Goal: Task Accomplishment & Management: Manage account settings

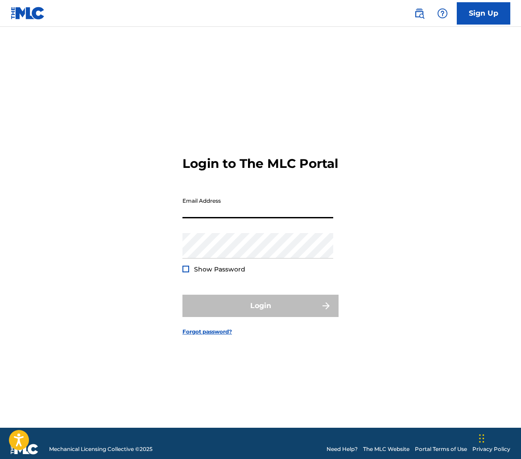
click at [279, 217] on input "Email Address" at bounding box center [258, 205] width 151 height 25
type input "[EMAIL_ADDRESS][DOMAIN_NAME]"
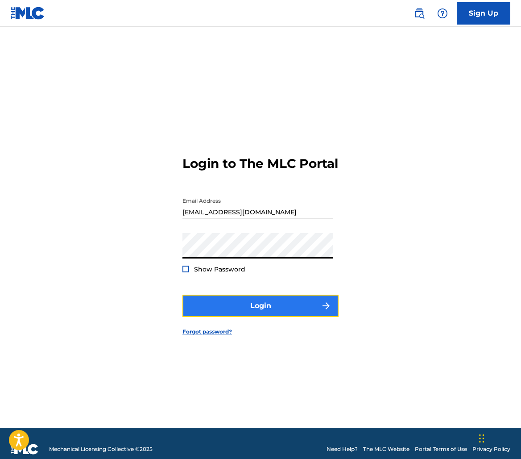
click at [304, 309] on button "Login" at bounding box center [261, 306] width 156 height 22
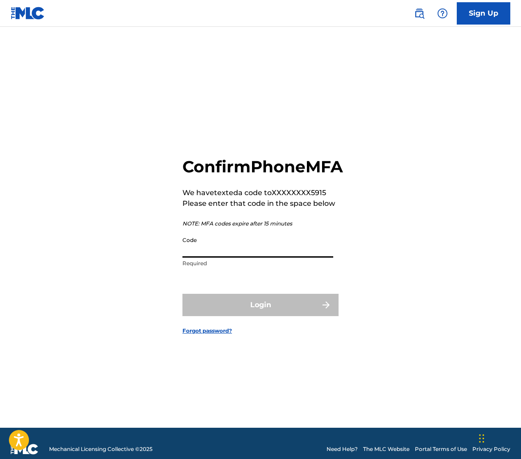
click at [248, 258] on input "Code" at bounding box center [258, 244] width 151 height 25
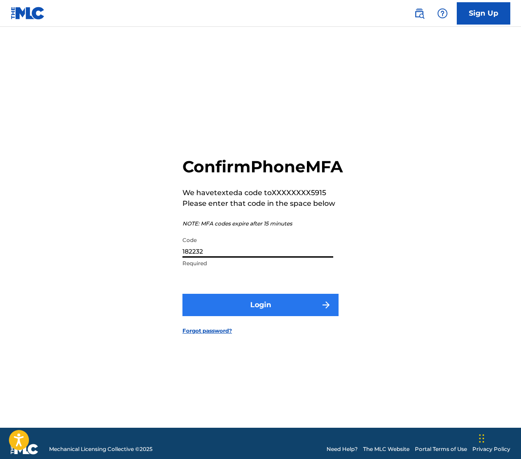
type input "182232"
click at [232, 305] on button "Login" at bounding box center [261, 305] width 156 height 22
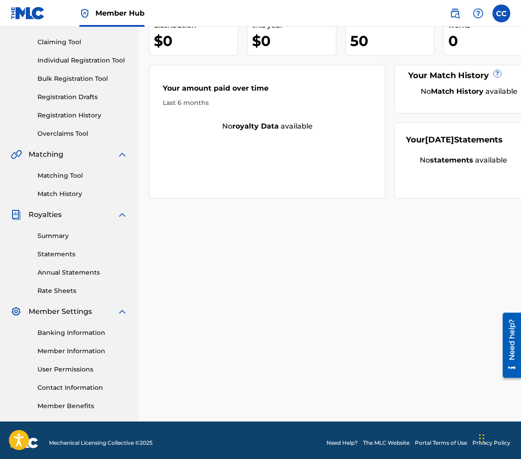
scroll to position [95, 0]
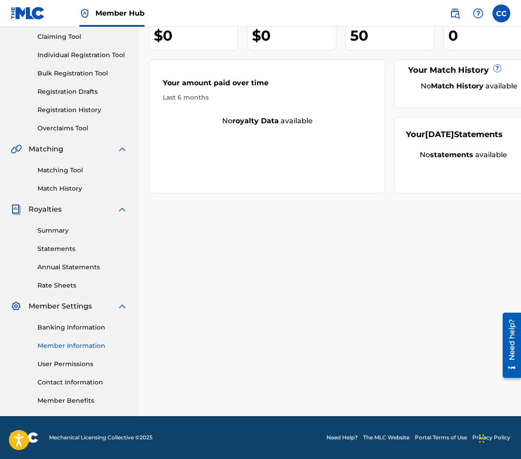
click at [82, 345] on link "Member Information" at bounding box center [82, 345] width 90 height 9
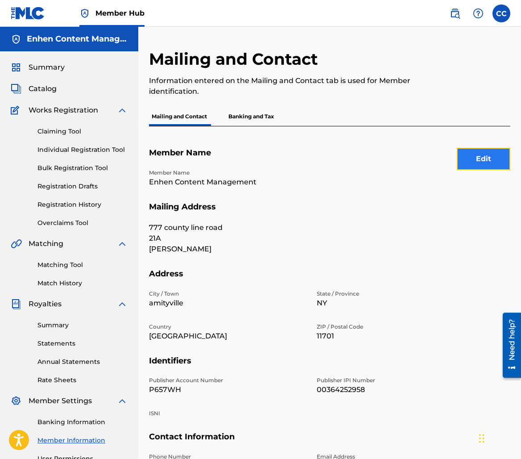
click at [472, 166] on button "Edit" at bounding box center [484, 159] width 54 height 22
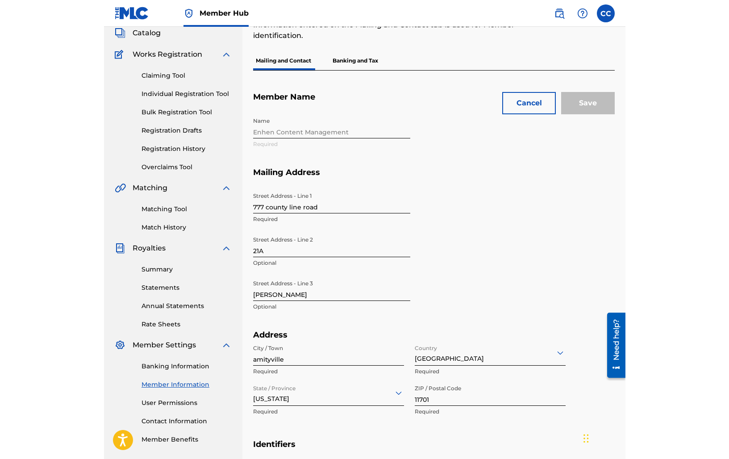
scroll to position [20, 0]
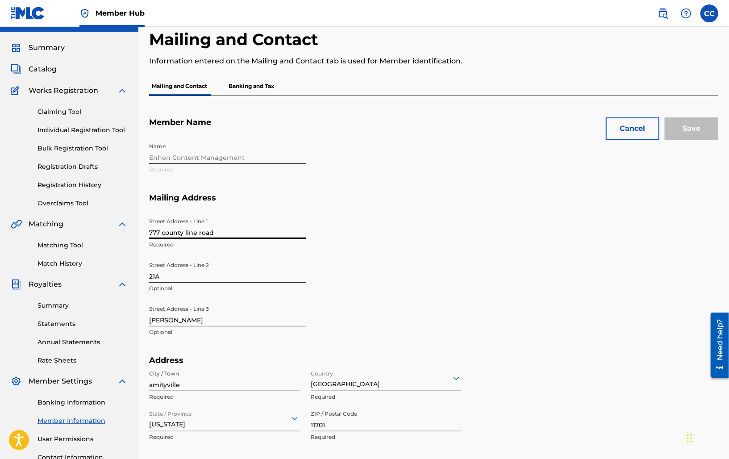
drag, startPoint x: 230, startPoint y: 231, endPoint x: 78, endPoint y: 216, distance: 153.0
click at [78, 216] on main "Enhen Content Management Summary Catalog Works Registration Claiming Tool Indiv…" at bounding box center [364, 349] width 729 height 684
type input "[STREET_ADDRESS]"
type input "[GEOGRAPHIC_DATA]"
type input "NY"
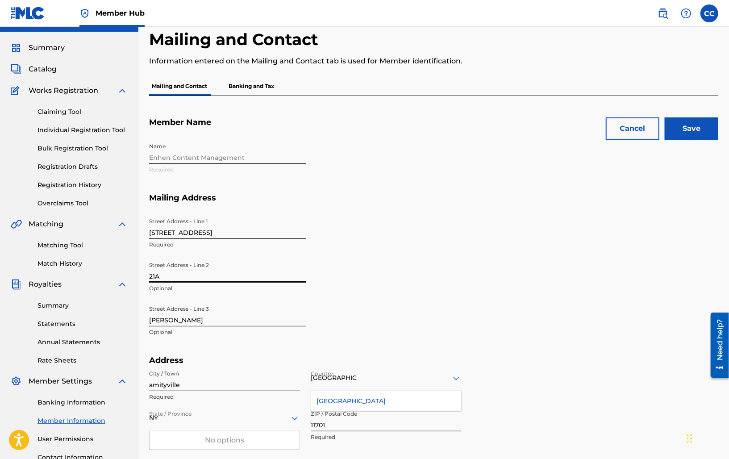
drag, startPoint x: 164, startPoint y: 280, endPoint x: 56, endPoint y: 278, distance: 108.1
click at [56, 278] on main "Enhen Content Management Summary Catalog Works Registration Claiming Tool Indiv…" at bounding box center [364, 349] width 729 height 684
type input "Unit 50 #1087"
click at [482, 251] on section "Mailing Address Street Address - Line [GEOGRAPHIC_DATA][STREET_ADDRESS] Address…" at bounding box center [433, 274] width 569 height 163
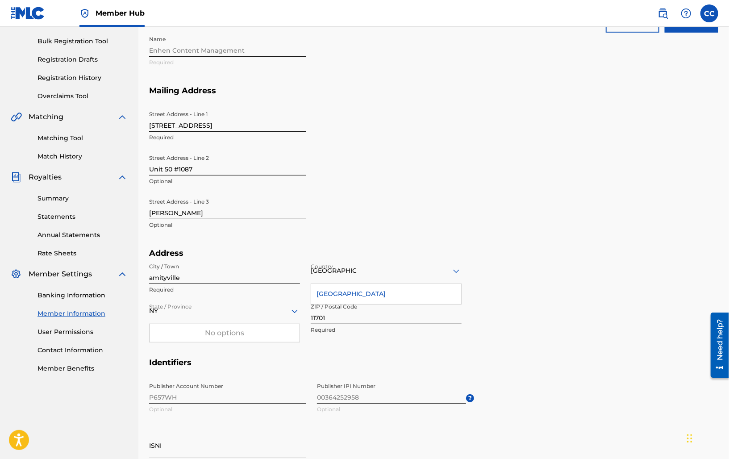
scroll to position [162, 0]
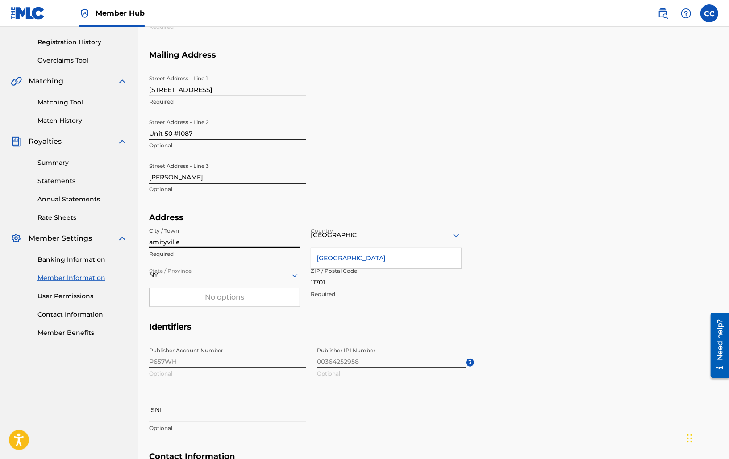
drag, startPoint x: 195, startPoint y: 246, endPoint x: 81, endPoint y: 233, distance: 115.1
click at [80, 233] on main "Enhen Content Management Summary Catalog Works Registration Claiming Tool Indiv…" at bounding box center [364, 206] width 729 height 684
type input "Massapequa"
type input "[EMAIL_ADDRESS][DOMAIN_NAME]"
click at [351, 286] on input "11701" at bounding box center [386, 275] width 151 height 25
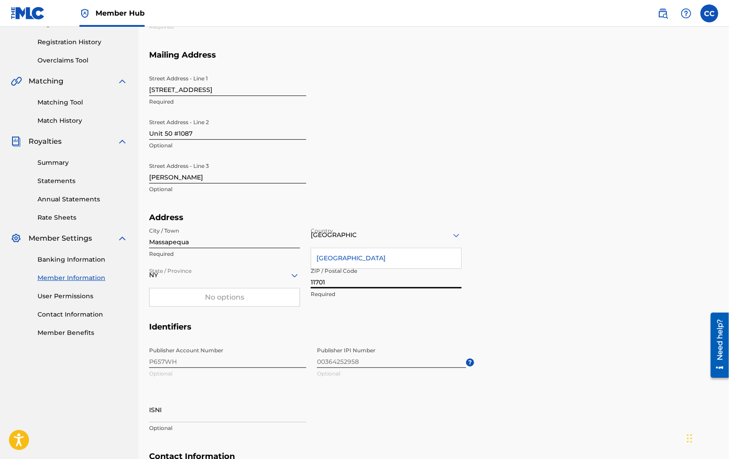
drag, startPoint x: 349, startPoint y: 285, endPoint x: 342, endPoint y: 282, distance: 7.0
click at [321, 283] on input "11701" at bounding box center [386, 275] width 151 height 25
type input "11758"
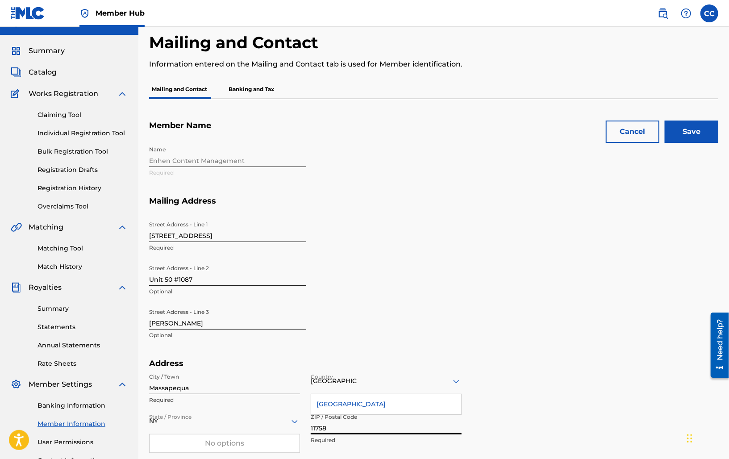
scroll to position [0, 0]
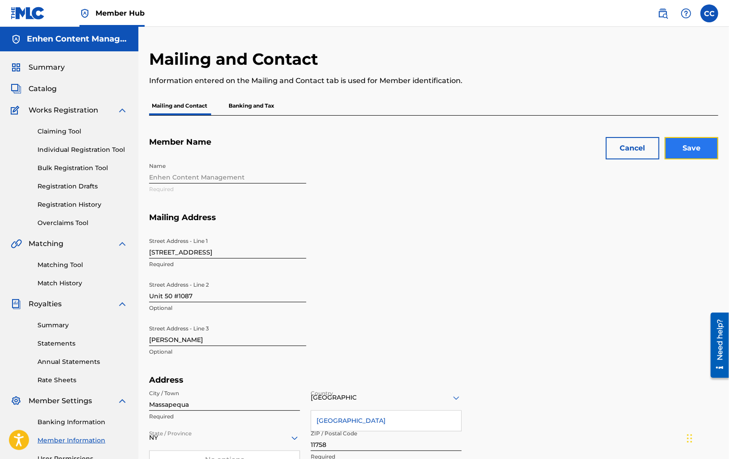
click at [521, 156] on input "Save" at bounding box center [692, 148] width 54 height 22
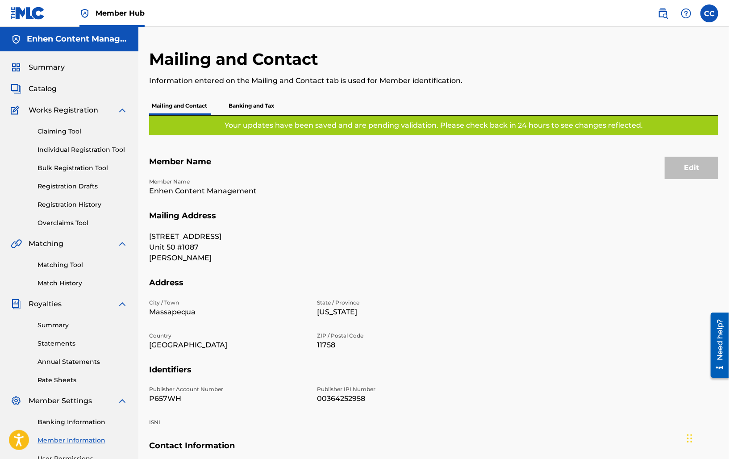
click at [244, 101] on p "Banking and Tax" at bounding box center [251, 105] width 51 height 19
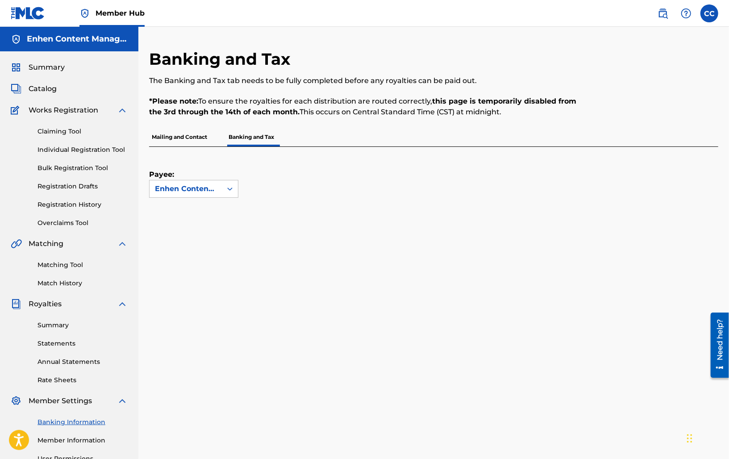
click at [30, 10] on img at bounding box center [28, 13] width 34 height 13
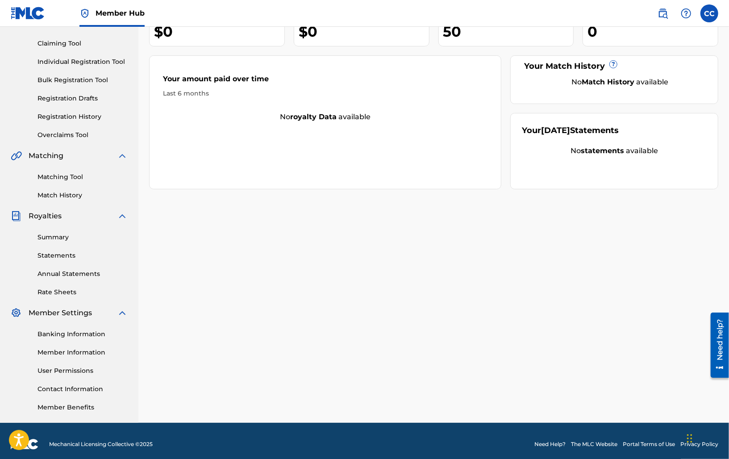
scroll to position [95, 0]
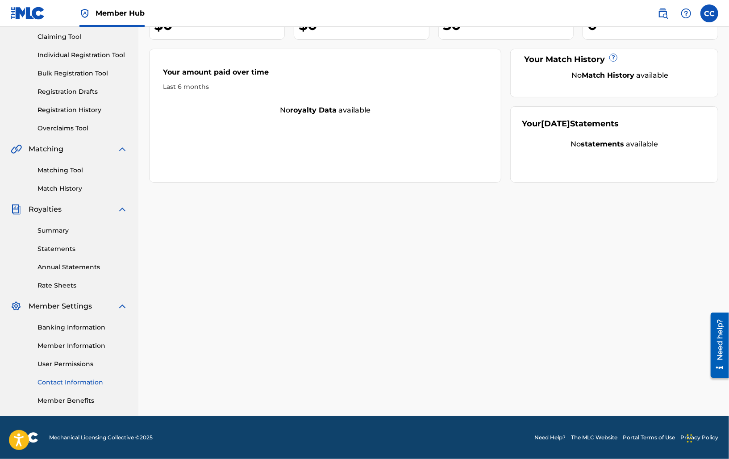
click at [92, 384] on link "Contact Information" at bounding box center [82, 382] width 90 height 9
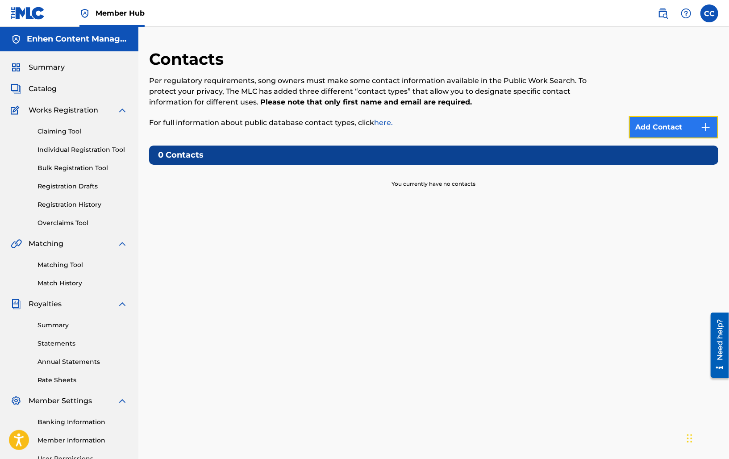
click at [521, 122] on link "Add Contact" at bounding box center [673, 127] width 89 height 22
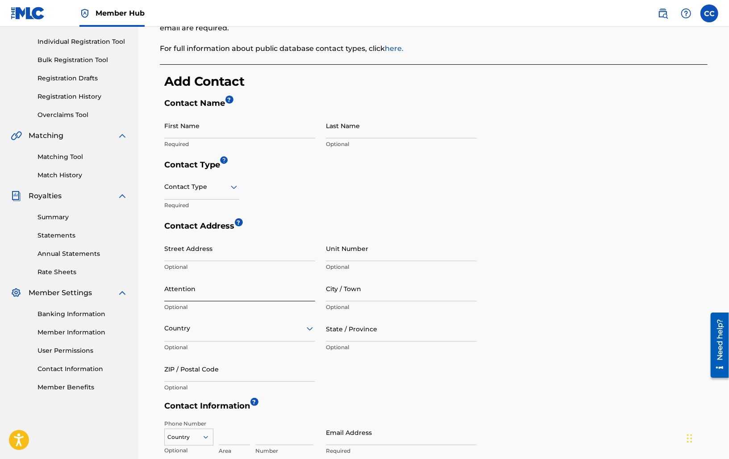
scroll to position [143, 0]
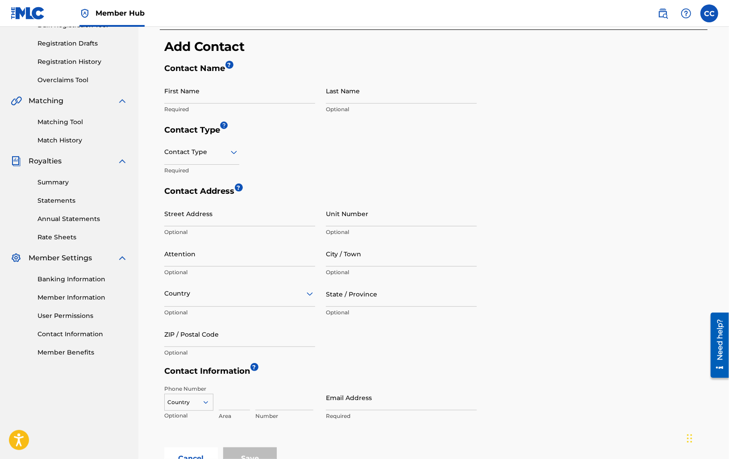
click at [200, 147] on div at bounding box center [201, 151] width 75 height 11
click at [199, 175] on div "Public" at bounding box center [202, 175] width 74 height 20
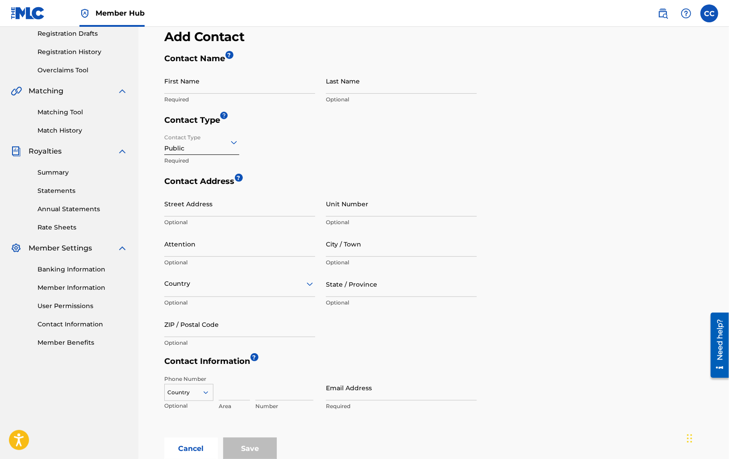
scroll to position [187, 0]
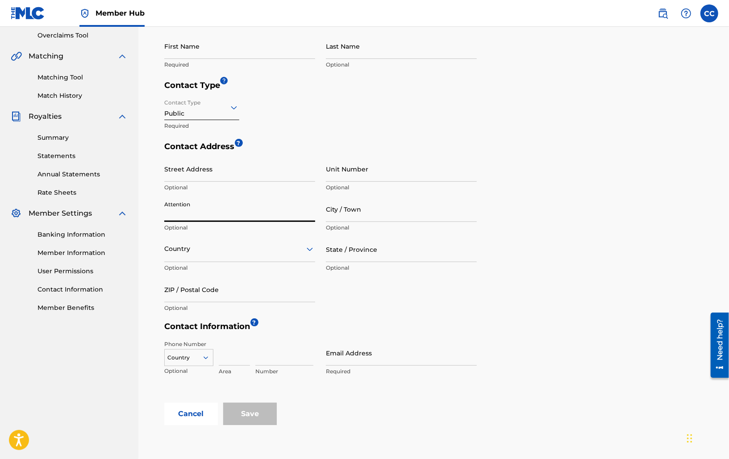
click at [213, 207] on input "Attention" at bounding box center [239, 208] width 151 height 25
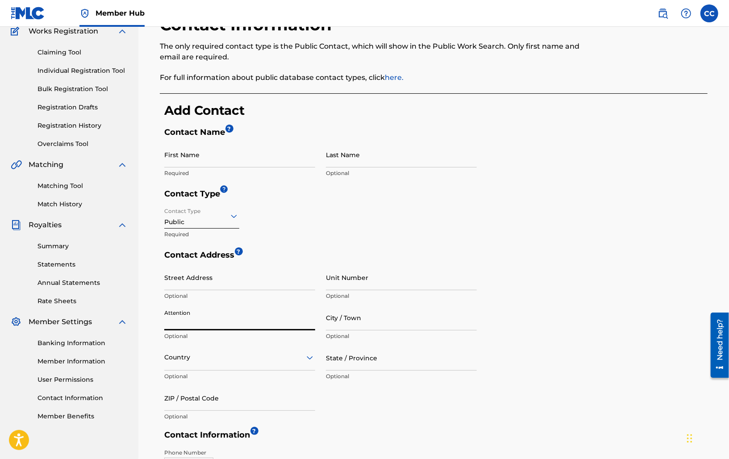
scroll to position [116, 0]
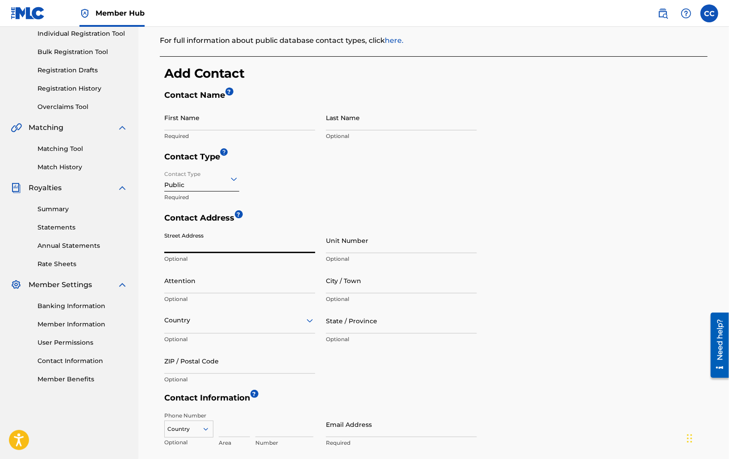
click at [262, 250] on input "Street Address" at bounding box center [239, 240] width 151 height 25
type input "[STREET_ADDRESS]"
type input "[PERSON_NAME]"
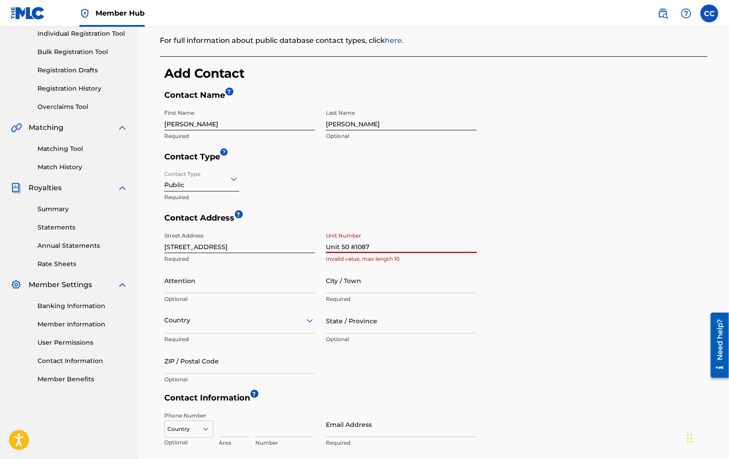
click at [354, 246] on input "Unit 50 #1087" at bounding box center [401, 240] width 151 height 25
click at [392, 280] on input "City / Town" at bounding box center [401, 280] width 151 height 25
click at [354, 247] on input "Unit50 #1087" at bounding box center [401, 240] width 151 height 25
type input "U50 #1087"
click at [452, 322] on input "State / Province" at bounding box center [401, 320] width 151 height 25
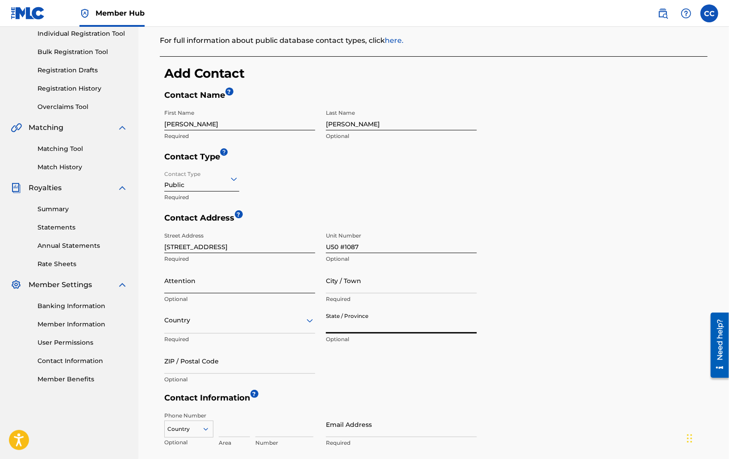
click at [225, 284] on input "Attention" at bounding box center [239, 280] width 151 height 25
type input "[PERSON_NAME]"
type input "Massapequa"
type input "[GEOGRAPHIC_DATA]"
type input "NY"
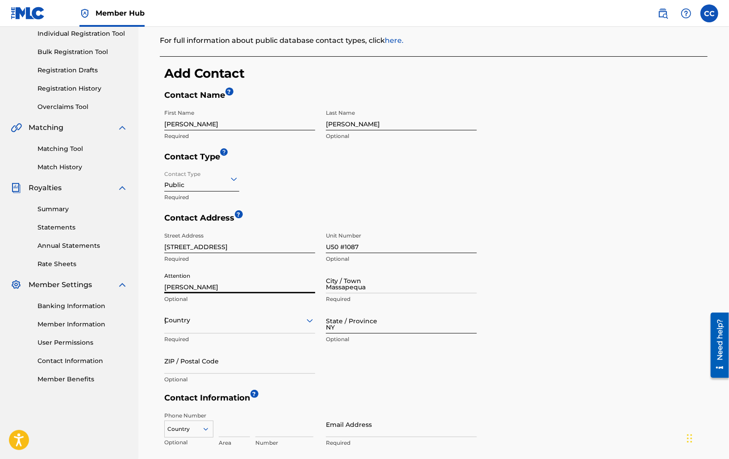
type input "11758"
type input "718"
type input "8135915"
type input "[EMAIL_ADDRESS][DOMAIN_NAME]"
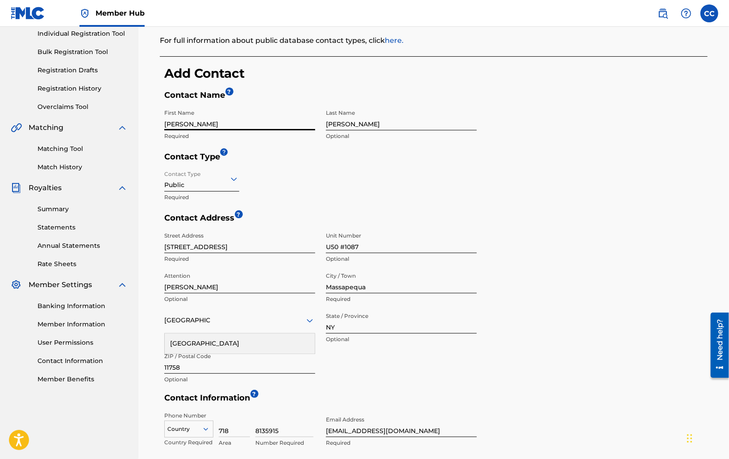
drag, startPoint x: 296, startPoint y: 127, endPoint x: 127, endPoint y: 114, distance: 169.7
click at [127, 114] on main "Enhen Content Management Summary Catalog Works Registration Claiming Tool Indiv…" at bounding box center [364, 235] width 729 height 648
type input "Enhen Content"
drag, startPoint x: 372, startPoint y: 118, endPoint x: 282, endPoint y: 117, distance: 90.2
click at [246, 118] on div "First Name Enhen Content Required Last Name [PERSON_NAME] Optional" at bounding box center [320, 128] width 312 height 47
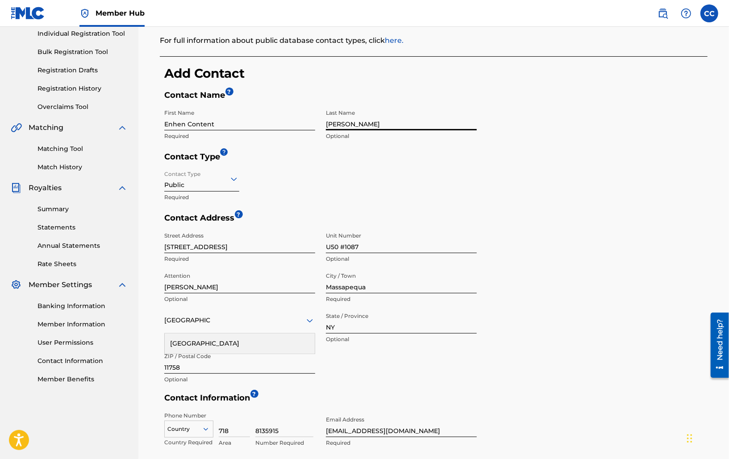
drag, startPoint x: 357, startPoint y: 123, endPoint x: 283, endPoint y: 122, distance: 73.2
click at [286, 123] on div "First Name Enhen Content Required Last Name [PERSON_NAME] Optional" at bounding box center [320, 128] width 312 height 47
type input "Management"
click at [521, 254] on div "Contact Address ? Street Address [STREET_ADDRESS] Required Unit Number U50 #108…" at bounding box center [435, 303] width 543 height 180
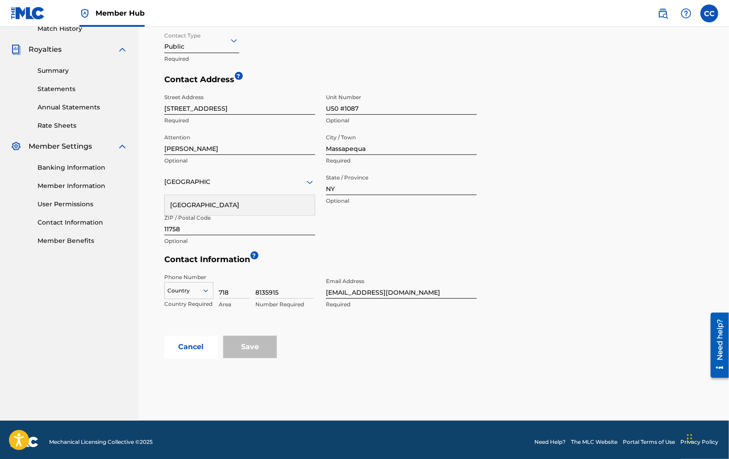
scroll to position [259, 0]
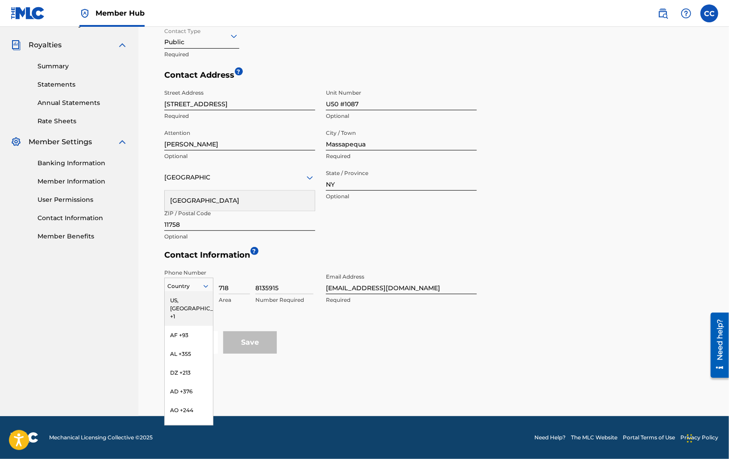
click at [207, 285] on icon at bounding box center [206, 286] width 4 height 3
click at [178, 301] on div "US, [GEOGRAPHIC_DATA] +1" at bounding box center [189, 308] width 48 height 35
click at [228, 198] on div "[GEOGRAPHIC_DATA]" at bounding box center [240, 201] width 150 height 20
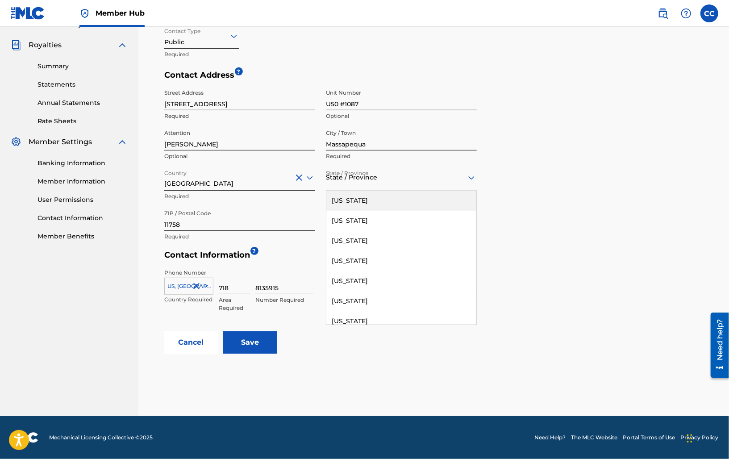
click at [413, 180] on div at bounding box center [401, 177] width 151 height 11
type input "new"
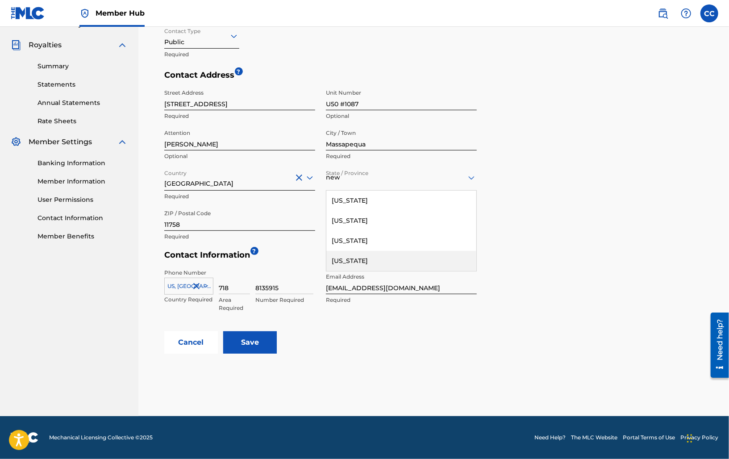
click at [377, 252] on div "[US_STATE]" at bounding box center [401, 261] width 150 height 20
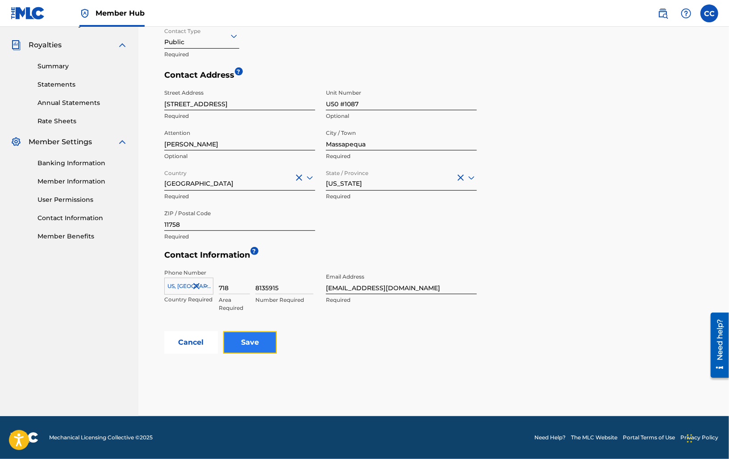
click at [262, 345] on input "Save" at bounding box center [250, 342] width 54 height 22
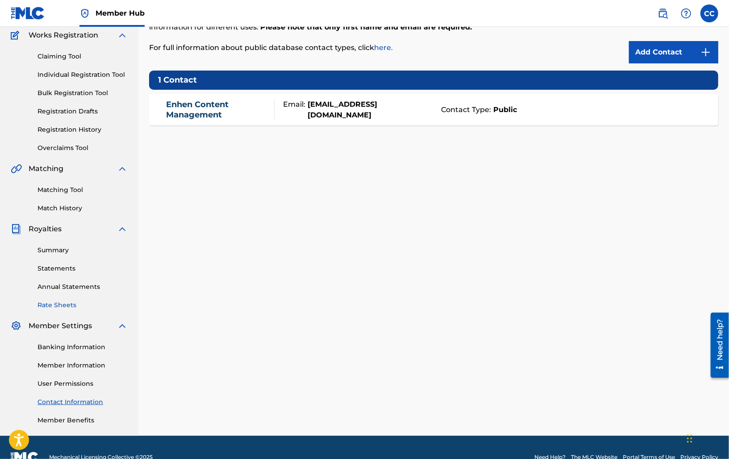
scroll to position [95, 0]
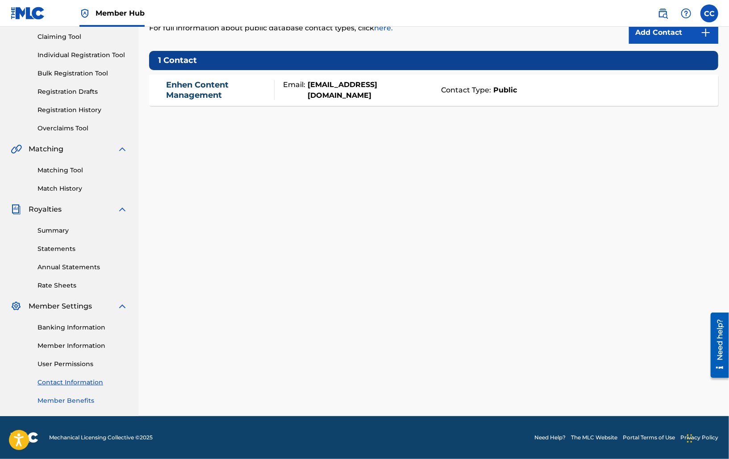
click at [67, 403] on link "Member Benefits" at bounding box center [82, 400] width 90 height 9
click at [80, 326] on link "Banking Information" at bounding box center [82, 327] width 90 height 9
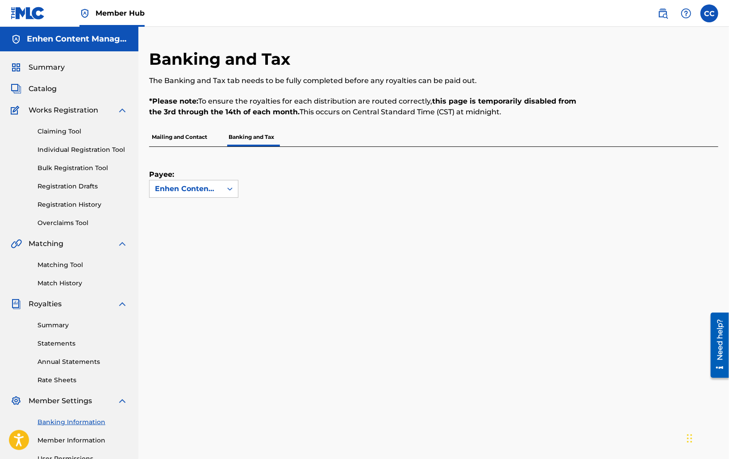
click at [200, 142] on p "Mailing and Contact" at bounding box center [179, 137] width 61 height 19
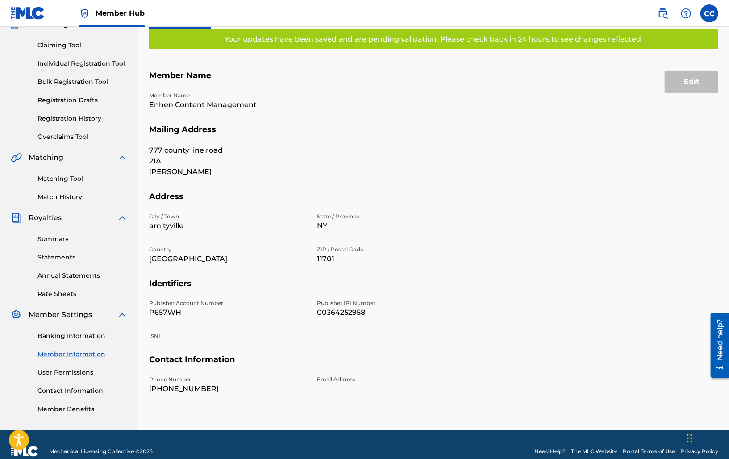
scroll to position [100, 0]
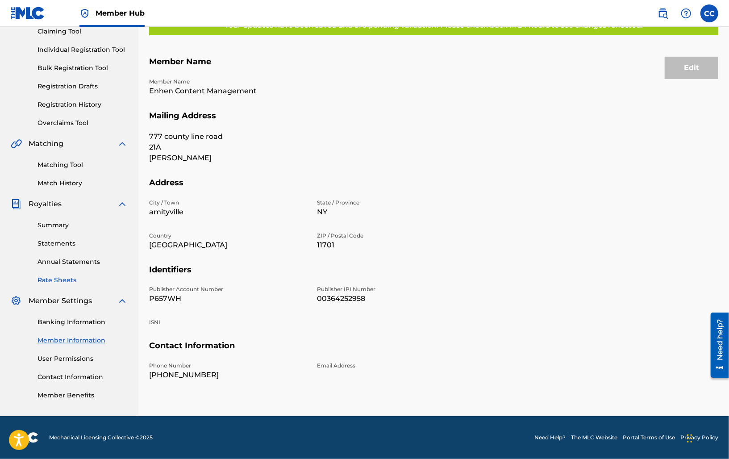
click at [68, 282] on link "Rate Sheets" at bounding box center [82, 279] width 90 height 9
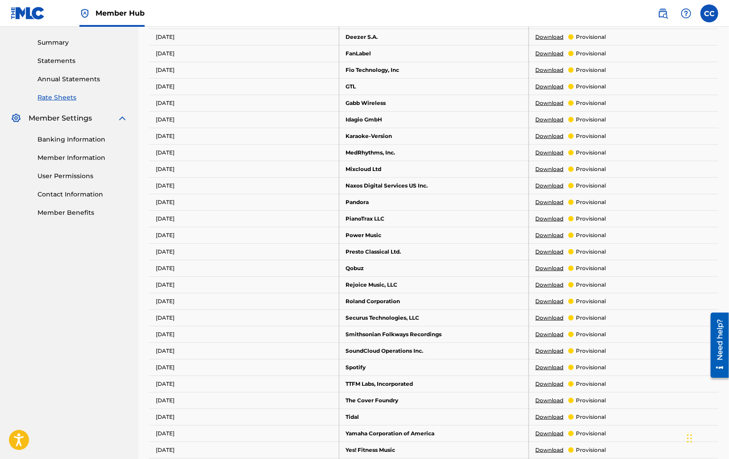
scroll to position [286, 0]
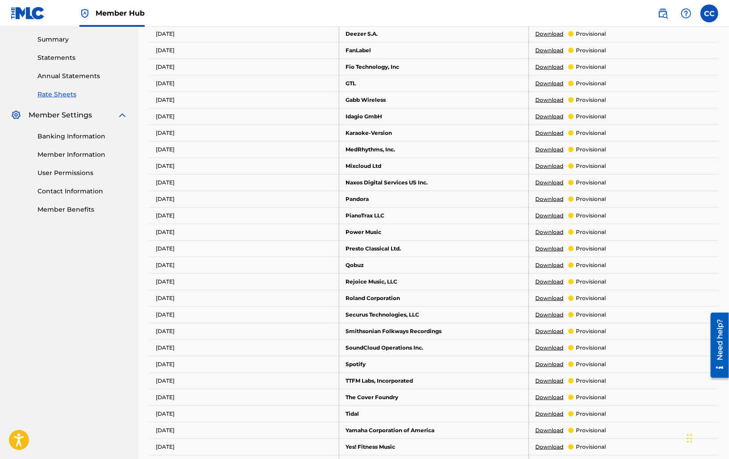
click at [101, 304] on nav "Enhen Content Management Summary Catalog Works Registration Claiming Tool Indiv…" at bounding box center [69, 180] width 138 height 879
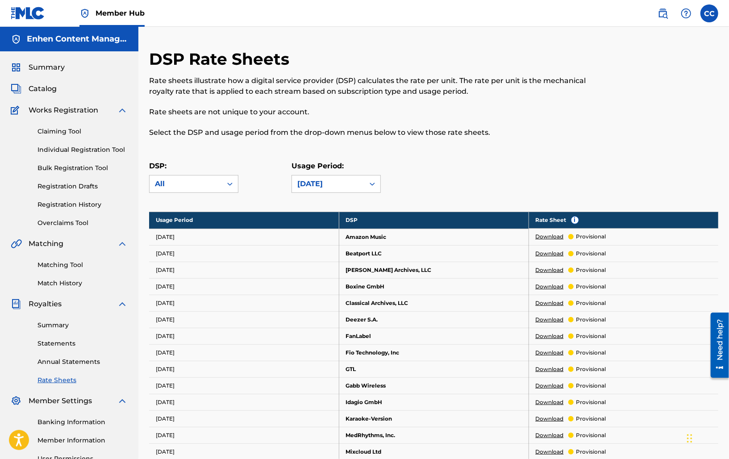
scroll to position [71, 0]
